Goal: Information Seeking & Learning: Learn about a topic

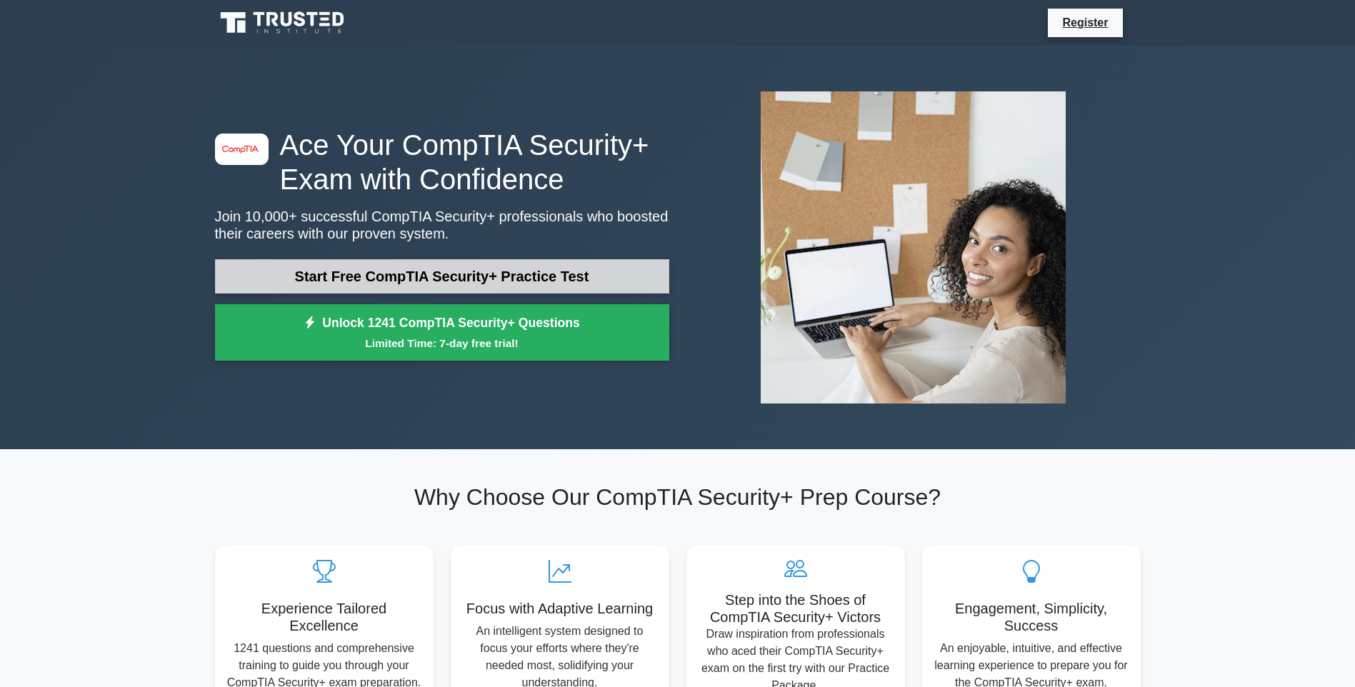
click at [436, 274] on link "Start Free CompTIA Security+ Practice Test" at bounding box center [442, 276] width 454 height 34
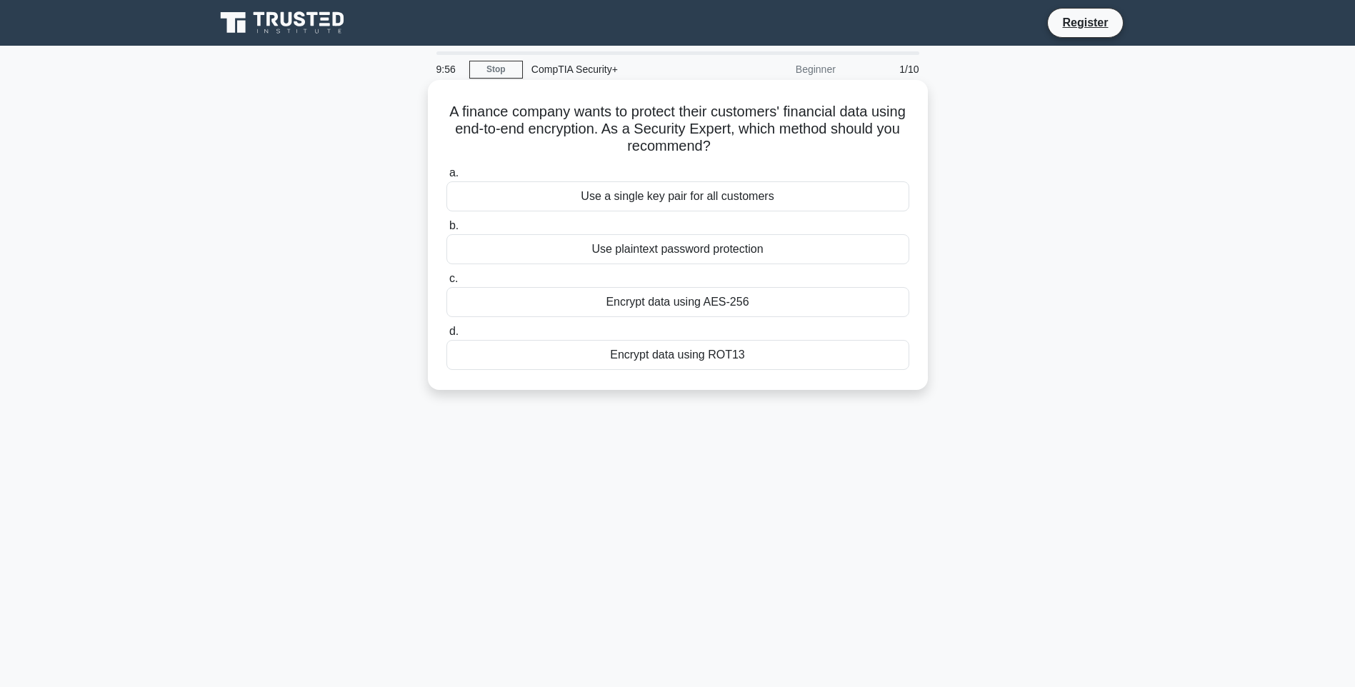
click at [672, 299] on div "Encrypt data using AES-256" at bounding box center [677, 302] width 463 height 30
click at [446, 284] on input "c. Encrypt data using AES-256" at bounding box center [446, 278] width 0 height 9
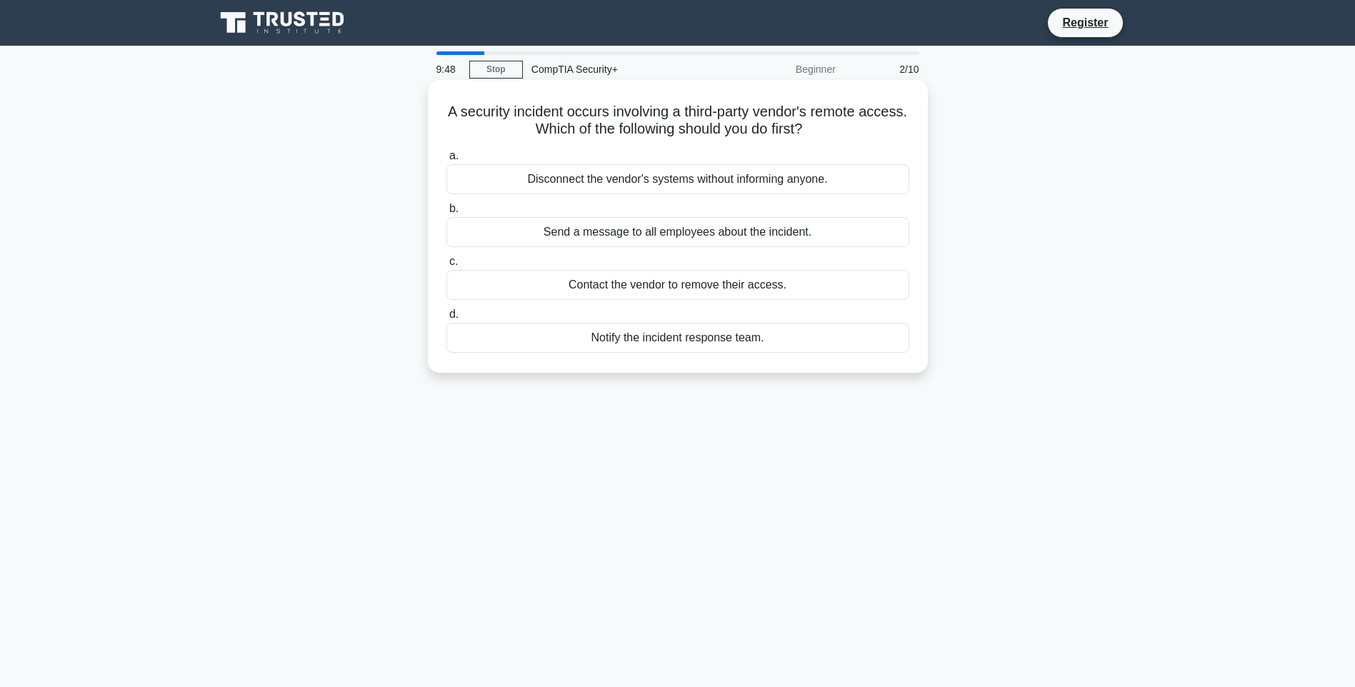
click at [653, 339] on div "Notify the incident response team." at bounding box center [677, 338] width 463 height 30
click at [446, 319] on input "d. Notify the incident response team." at bounding box center [446, 314] width 0 height 9
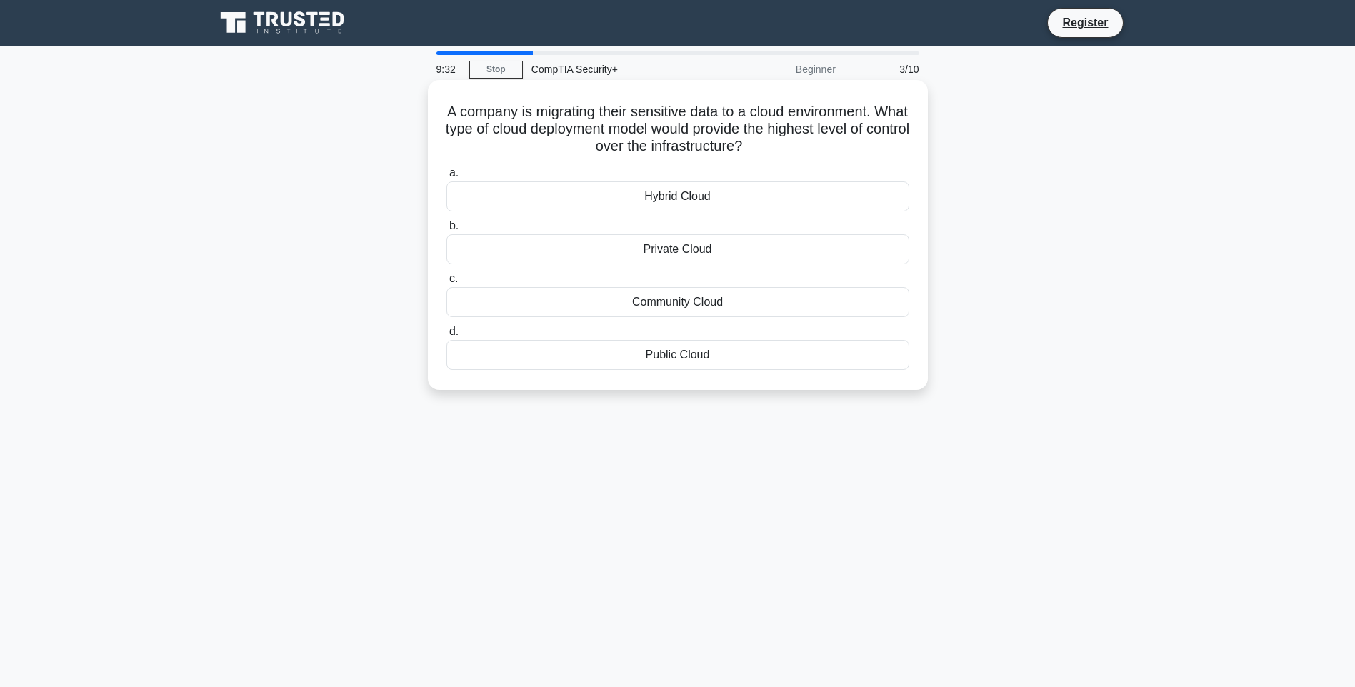
click at [644, 242] on div "Private Cloud" at bounding box center [677, 249] width 463 height 30
click at [446, 231] on input "b. Private Cloud" at bounding box center [446, 225] width 0 height 9
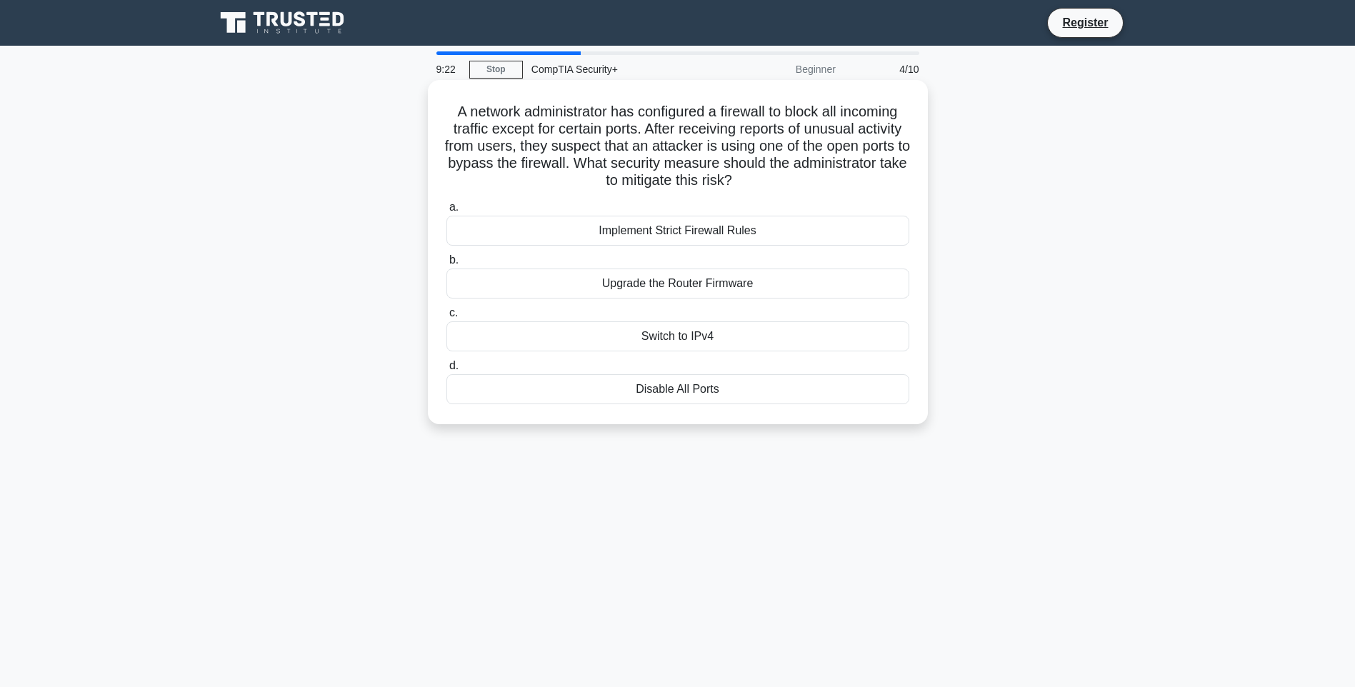
click at [664, 234] on div "Implement Strict Firewall Rules" at bounding box center [677, 231] width 463 height 30
click at [446, 212] on input "a. Implement Strict Firewall Rules" at bounding box center [446, 207] width 0 height 9
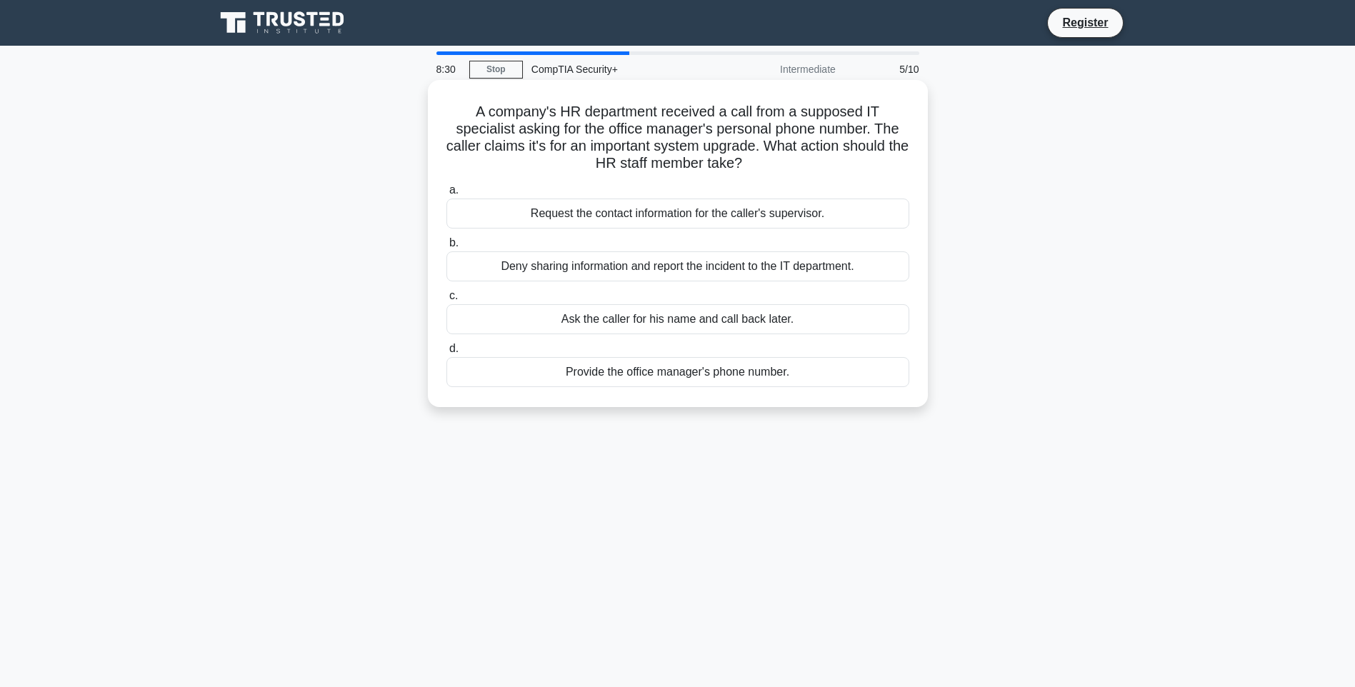
click at [677, 266] on div "Deny sharing information and report the incident to the IT department." at bounding box center [677, 266] width 463 height 30
click at [446, 248] on input "b. Deny sharing information and report the incident to the IT department." at bounding box center [446, 243] width 0 height 9
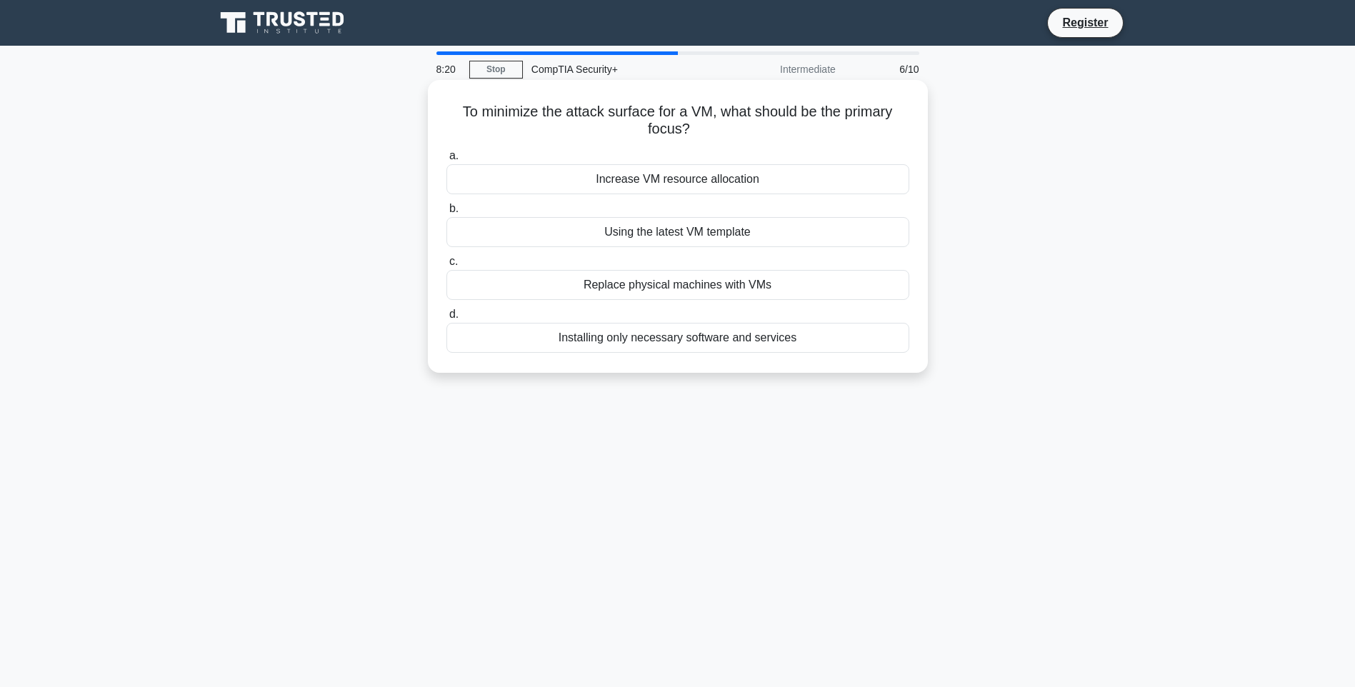
click at [646, 339] on div "Installing only necessary software and services" at bounding box center [677, 338] width 463 height 30
click at [446, 319] on input "d. Installing only necessary software and services" at bounding box center [446, 314] width 0 height 9
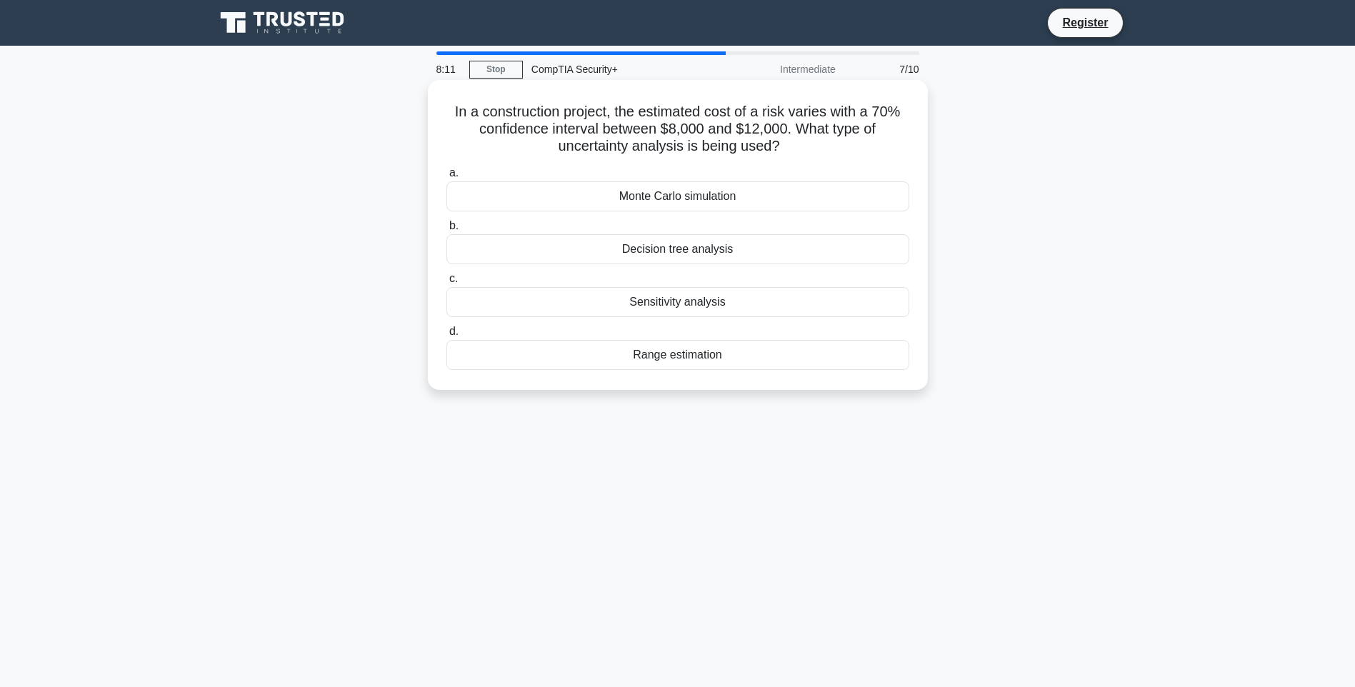
click at [684, 362] on div "Range estimation" at bounding box center [677, 355] width 463 height 30
click at [446, 336] on input "d. Range estimation" at bounding box center [446, 331] width 0 height 9
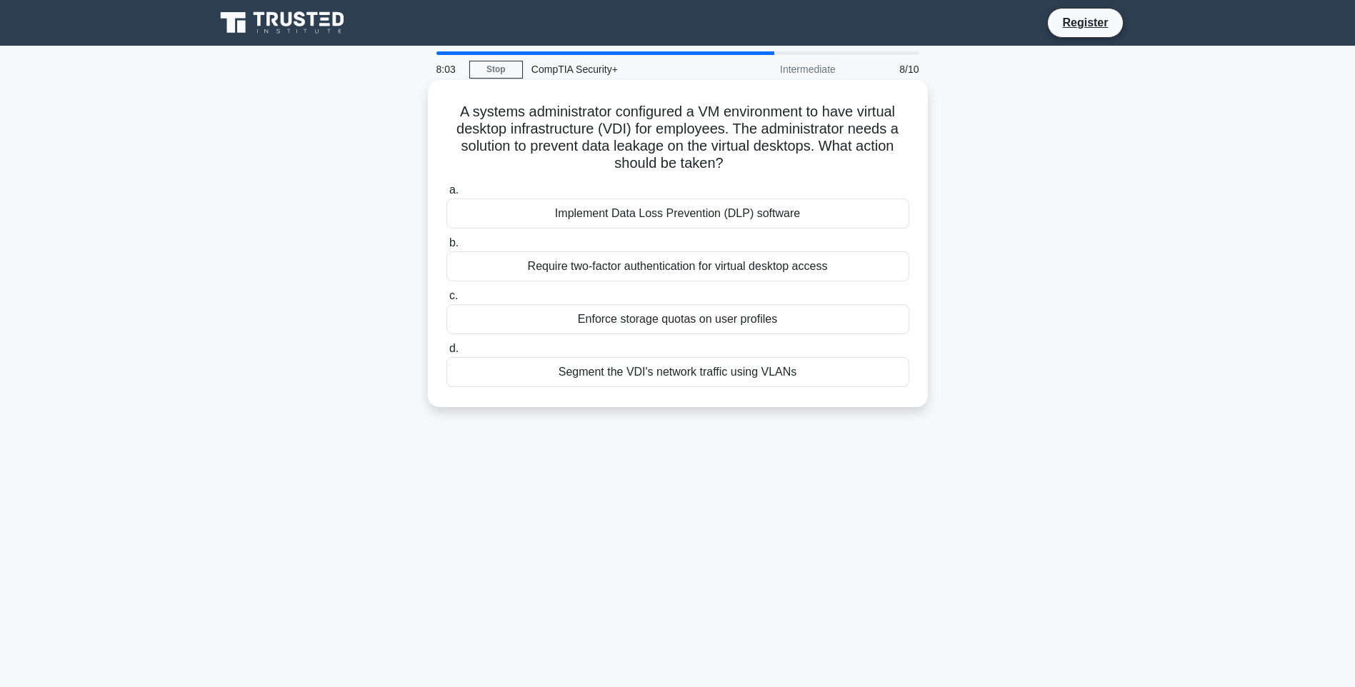
click at [688, 204] on div "Implement Data Loss Prevention (DLP) software" at bounding box center [677, 214] width 463 height 30
click at [446, 195] on input "a. Implement Data Loss Prevention (DLP) software" at bounding box center [446, 190] width 0 height 9
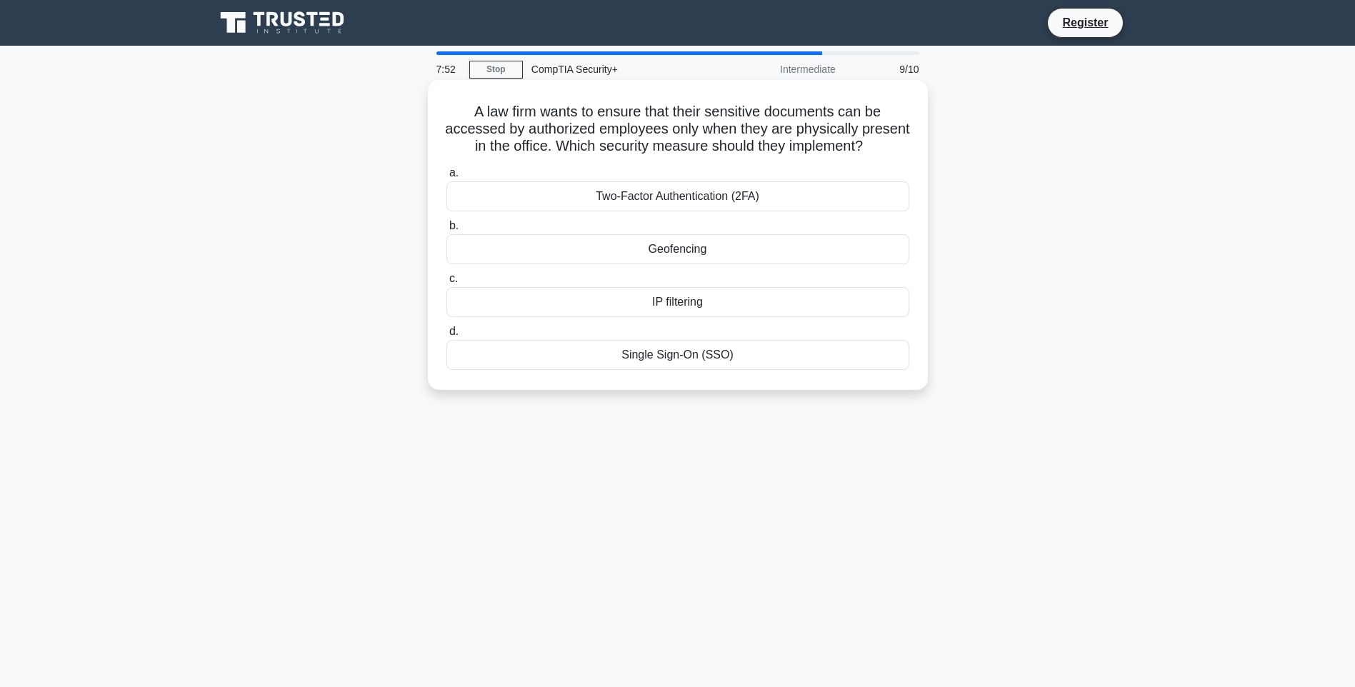
click at [666, 264] on div "Geofencing" at bounding box center [677, 249] width 463 height 30
click at [446, 231] on input "b. Geofencing" at bounding box center [446, 225] width 0 height 9
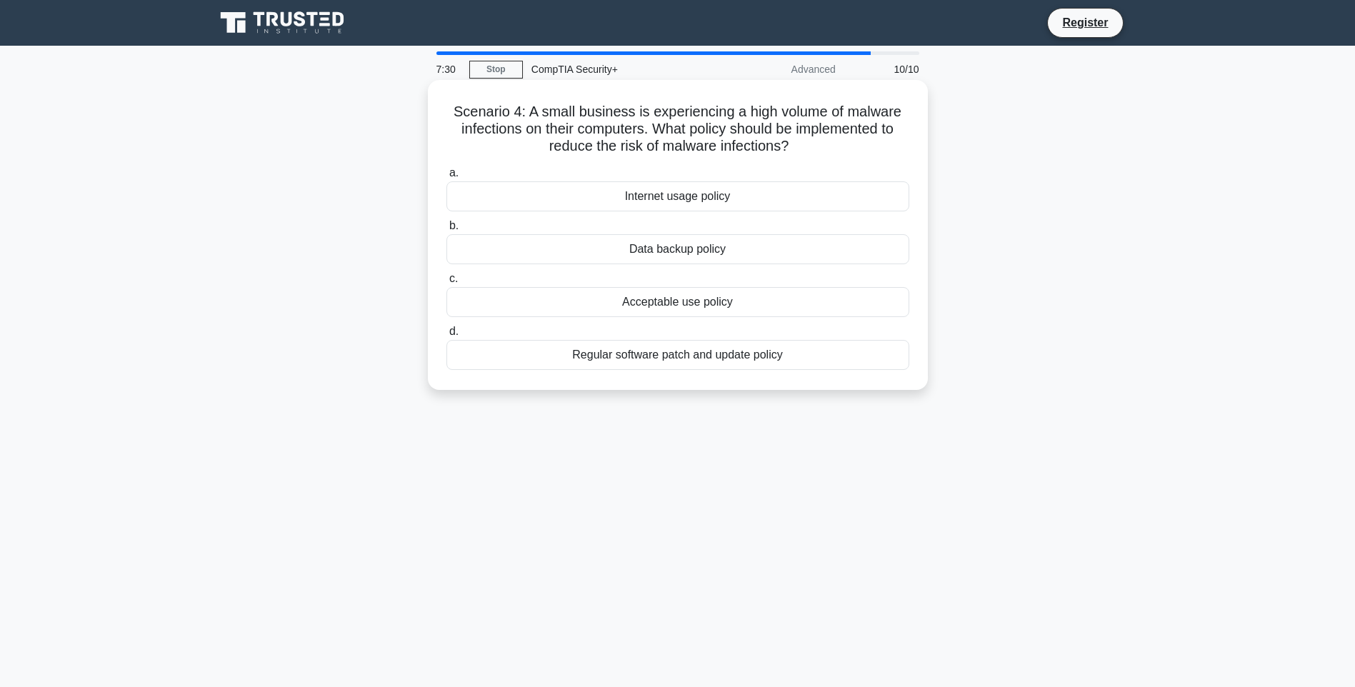
click at [680, 385] on div "Scenario 4: A small business is experiencing a high volume of malware infection…" at bounding box center [678, 235] width 500 height 310
click at [685, 364] on div "Regular software patch and update policy" at bounding box center [677, 355] width 463 height 30
click at [446, 336] on input "d. Regular software patch and update policy" at bounding box center [446, 331] width 0 height 9
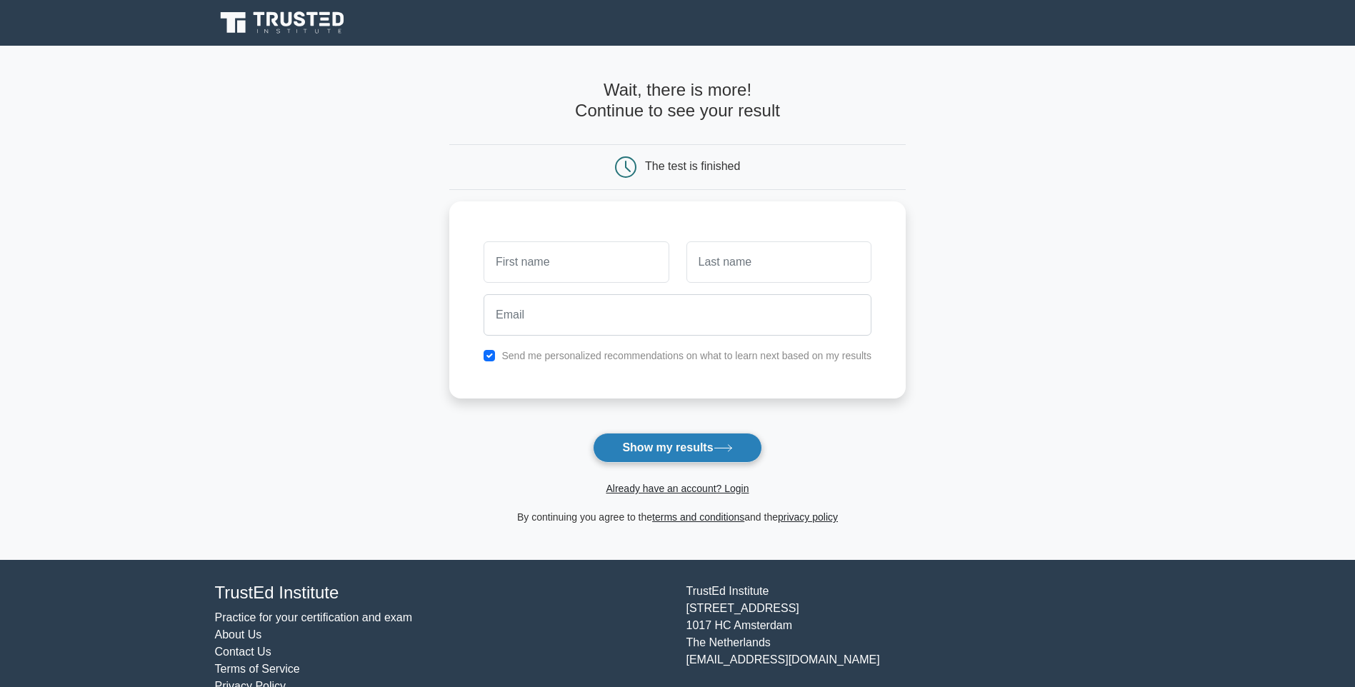
click at [712, 454] on button "Show my results" at bounding box center [677, 448] width 169 height 30
click at [710, 456] on button "Show my results" at bounding box center [677, 448] width 169 height 30
click at [712, 456] on button "Show my results" at bounding box center [677, 448] width 169 height 30
